Goal: Information Seeking & Learning: Learn about a topic

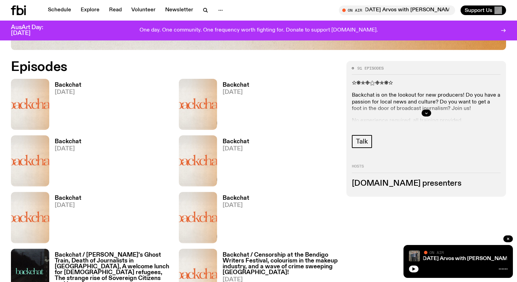
scroll to position [318, 0]
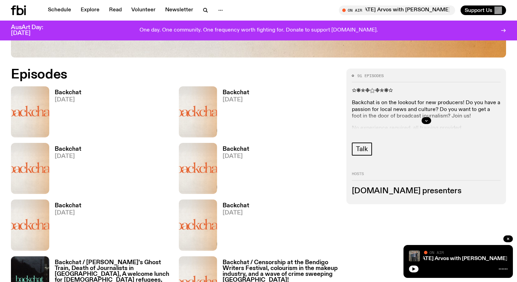
click at [239, 91] on h3 "Backchat" at bounding box center [236, 93] width 27 height 6
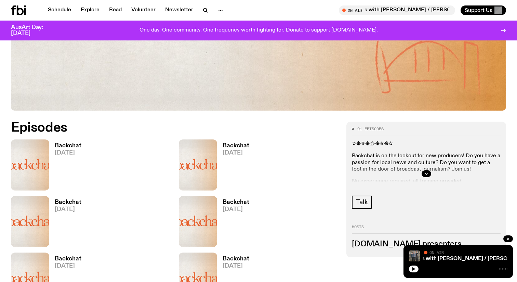
scroll to position [252, 0]
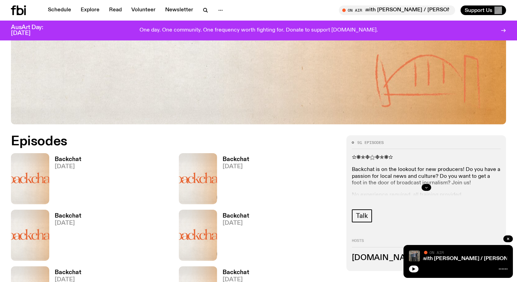
click at [426, 188] on icon "button" at bounding box center [427, 187] width 4 height 4
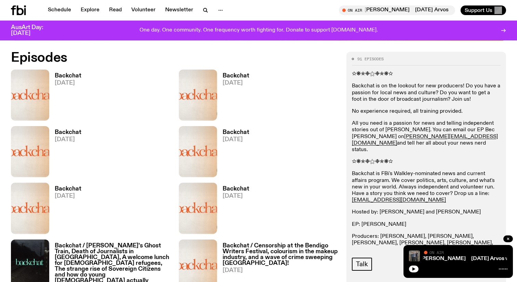
scroll to position [331, 0]
